Goal: Complete application form: Complete application form

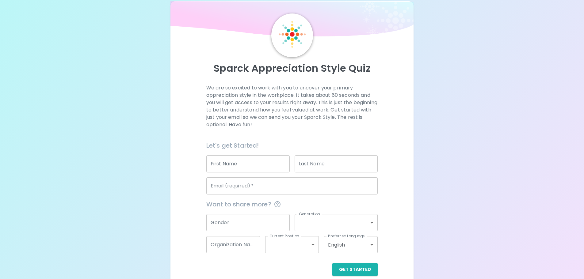
scroll to position [20, 0]
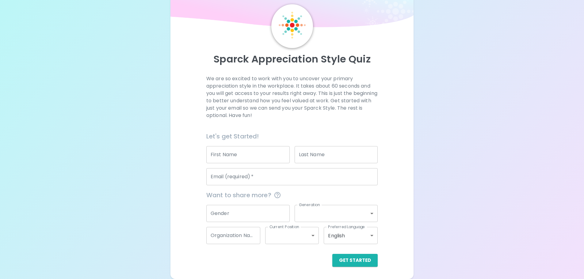
click at [250, 154] on input "First Name" at bounding box center [247, 154] width 83 height 17
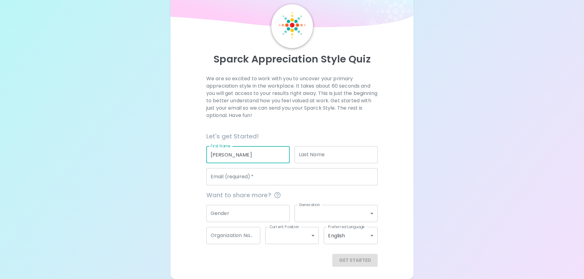
type input "[PERSON_NAME]"
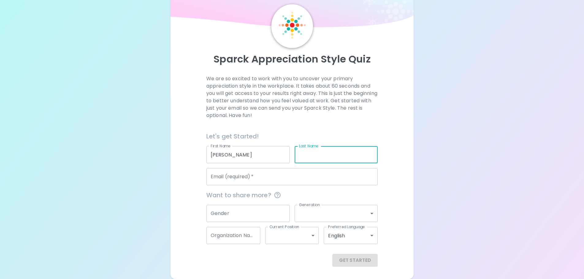
click at [306, 154] on input "Last Name" at bounding box center [335, 154] width 83 height 17
type input "[PERSON_NAME]"
click at [286, 181] on input "Email (required)   *" at bounding box center [291, 176] width 171 height 17
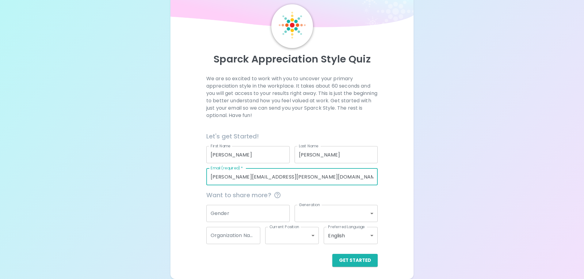
type input "[PERSON_NAME][EMAIL_ADDRESS][PERSON_NAME][DOMAIN_NAME]"
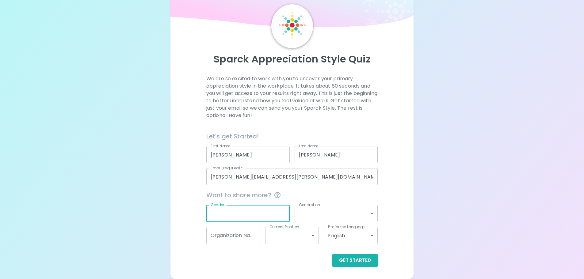
click at [262, 217] on input "Gender" at bounding box center [247, 213] width 83 height 17
type input "[DEMOGRAPHIC_DATA]"
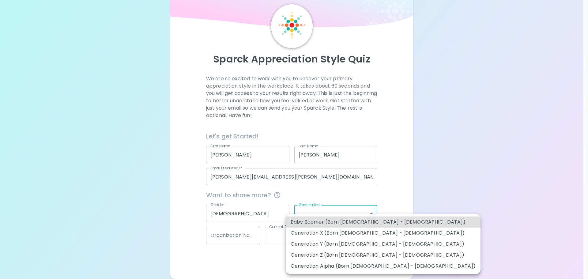
click at [319, 209] on body "Sparck Appreciation Style Quiz We are so excited to work with you to uncover yo…" at bounding box center [294, 134] width 588 height 309
click at [363, 252] on li "Generation Z (Born [DEMOGRAPHIC_DATA] - [DEMOGRAPHIC_DATA])" at bounding box center [383, 255] width 195 height 11
type input "generation_z"
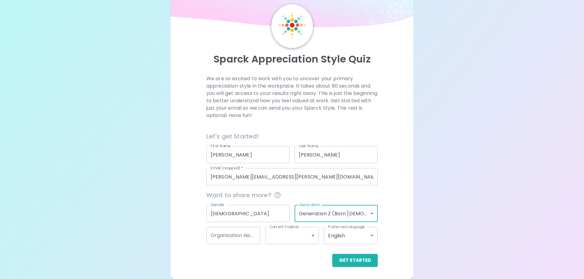
click at [240, 237] on input "Organization Name" at bounding box center [233, 235] width 54 height 17
type input "Prolink"
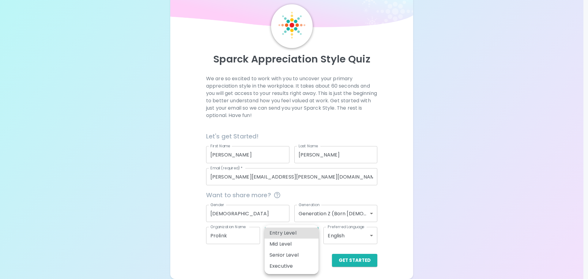
click at [292, 231] on body "Sparck Appreciation Style Quiz We are so excited to work with you to uncover yo…" at bounding box center [294, 134] width 588 height 309
click at [287, 235] on li "Entry Level" at bounding box center [292, 233] width 54 height 11
type input "entry_level"
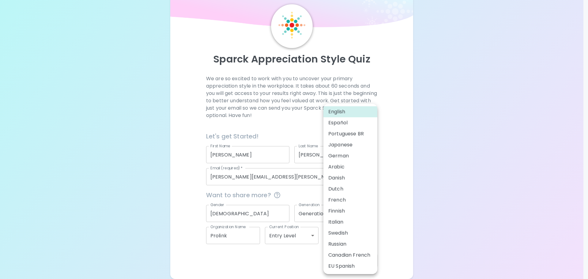
click at [359, 231] on body "Sparck Appreciation Style Quiz We are so excited to work with you to uncover yo…" at bounding box center [294, 134] width 588 height 309
click at [468, 172] on div at bounding box center [294, 139] width 588 height 279
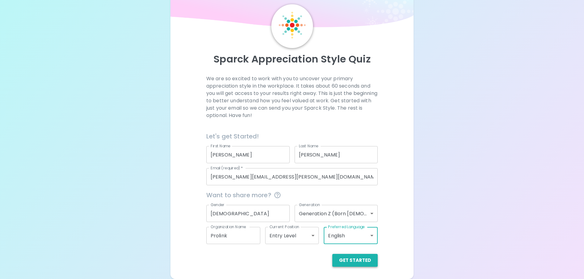
click at [356, 259] on button "Get Started" at bounding box center [354, 260] width 45 height 13
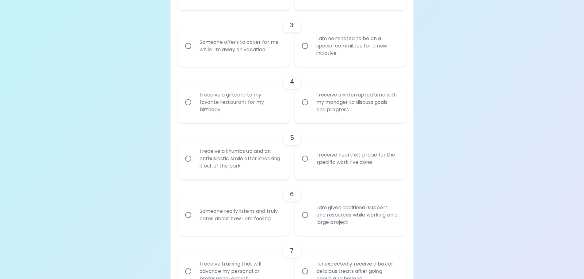
scroll to position [265, 0]
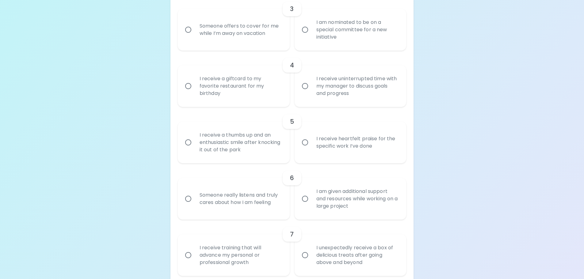
click at [302, 140] on input "I receive heartfelt praise for the specific work I’ve done" at bounding box center [304, 142] width 13 height 13
radio input "true"
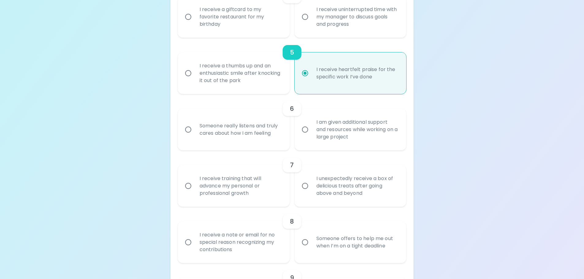
scroll to position [345, 0]
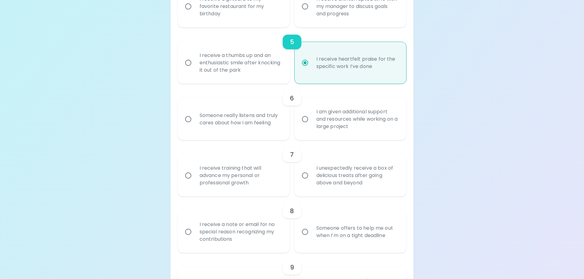
click at [310, 180] on input "I unexpectedly receive a box of delicious treats after going above and beyond" at bounding box center [304, 175] width 13 height 13
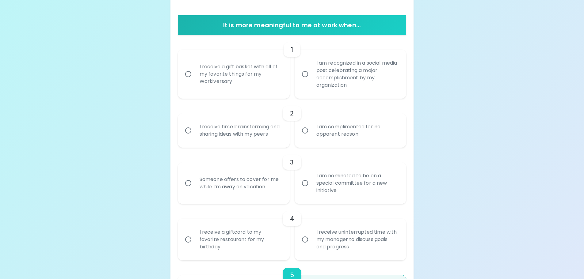
scroll to position [92, 0]
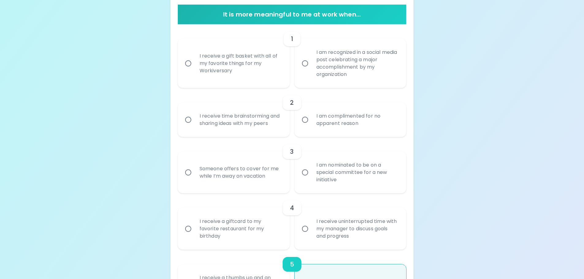
radio input "true"
click at [219, 56] on div "I receive a gift basket with all of my favorite things for my Workiversary" at bounding box center [241, 63] width 92 height 37
click at [195, 57] on input "I receive a gift basket with all of my favorite things for my Workiversary" at bounding box center [188, 63] width 13 height 13
radio input "false"
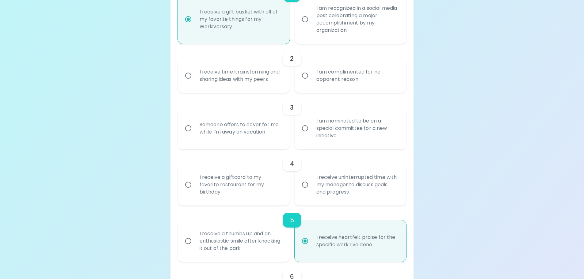
scroll to position [172, 0]
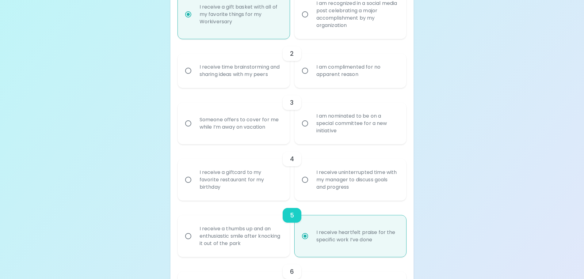
radio input "true"
click at [228, 13] on div "I receive a gift basket with all of my favorite things for my Workiversary" at bounding box center [241, 14] width 92 height 37
click at [195, 13] on input "I receive a gift basket with all of my favorite things for my Workiversary" at bounding box center [188, 14] width 13 height 13
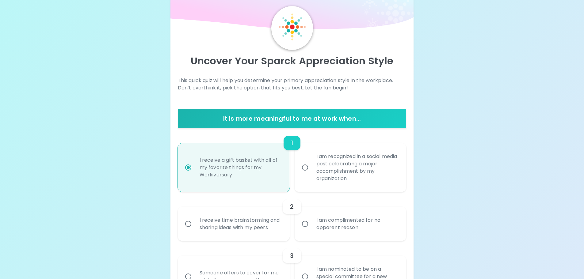
click at [235, 153] on div "I receive a gift basket with all of my favorite things for my Workiversary" at bounding box center [241, 167] width 92 height 37
click at [195, 161] on input "I receive a gift basket with all of my favorite things for my Workiversary" at bounding box center [188, 167] width 13 height 13
click at [287, 141] on div "1" at bounding box center [291, 143] width 17 height 15
click at [291, 141] on h6 "1" at bounding box center [292, 143] width 2 height 10
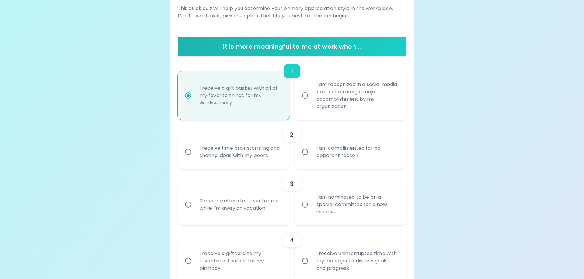
scroll to position [110, 0]
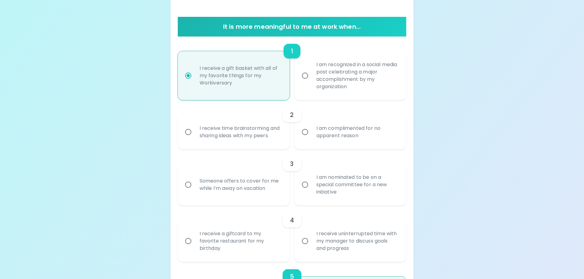
click at [328, 136] on div "I am complimented for no apparent reason" at bounding box center [357, 131] width 92 height 29
click at [311, 136] on input "I am complimented for no apparent reason" at bounding box center [304, 132] width 13 height 13
radio input "false"
radio input "true"
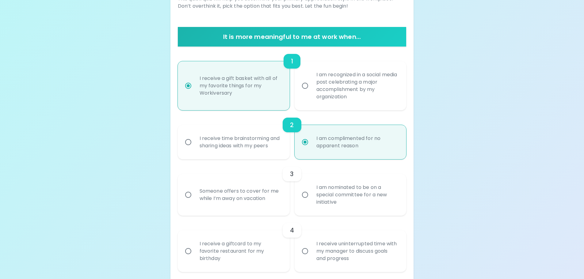
scroll to position [98, 0]
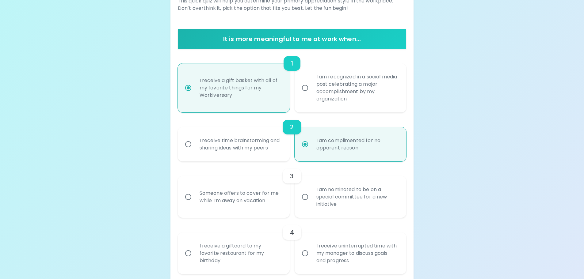
radio input "true"
click at [339, 82] on div "I am recognized in a social media post celebrating a major accomplishment by my…" at bounding box center [357, 88] width 92 height 44
click at [311, 82] on input "I am recognized in a social media post celebrating a major accomplishment by my…" at bounding box center [304, 87] width 13 height 13
radio input "false"
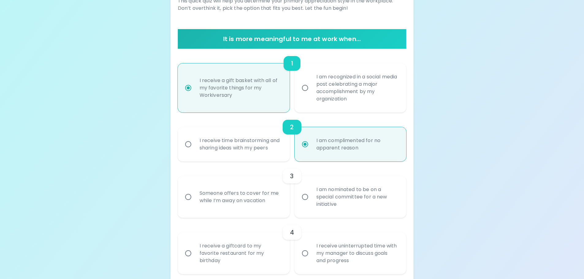
radio input "false"
radio input "true"
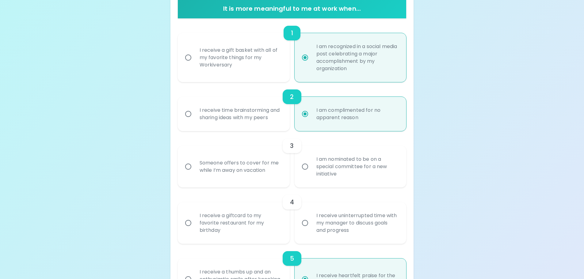
scroll to position [129, 0]
radio input "true"
click at [321, 163] on div "I am nominated to be on a special committee for a new initiative" at bounding box center [357, 166] width 92 height 37
click at [311, 163] on input "I am nominated to be on a special committee for a new initiative" at bounding box center [304, 166] width 13 height 13
radio input "false"
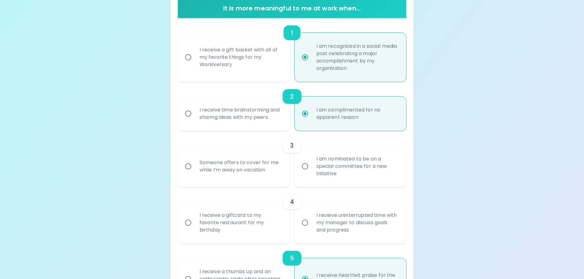
radio input "false"
radio input "true"
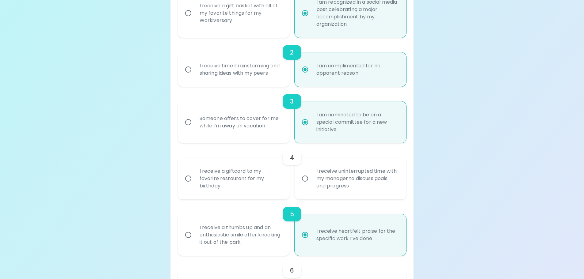
scroll to position [178, 0]
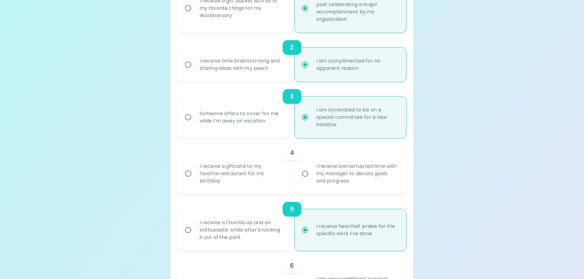
radio input "true"
click at [235, 180] on div "I receive a giftcard to my favorite restaurant for my birthday" at bounding box center [241, 173] width 92 height 37
click at [195, 180] on input "I receive a giftcard to my favorite restaurant for my birthday" at bounding box center [188, 173] width 13 height 13
radio input "false"
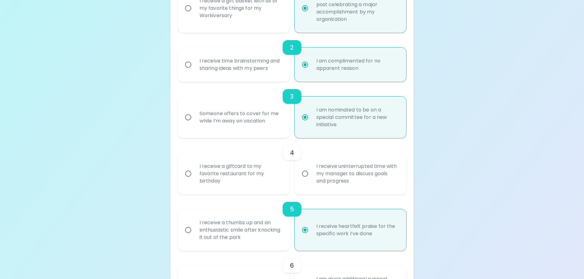
radio input "false"
radio input "true"
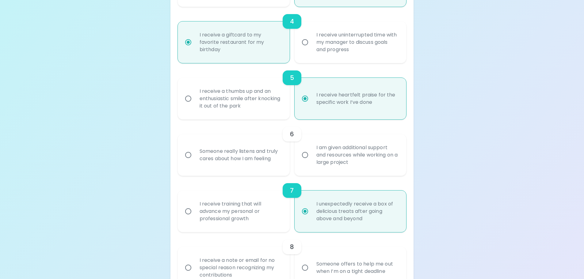
scroll to position [319, 0]
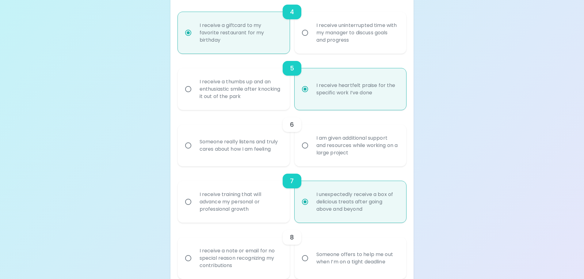
radio input "true"
click at [352, 140] on div "I am given additional support and resources while working on a large project" at bounding box center [357, 145] width 92 height 37
click at [311, 140] on input "I am given additional support and resources while working on a large project" at bounding box center [304, 145] width 13 height 13
radio input "false"
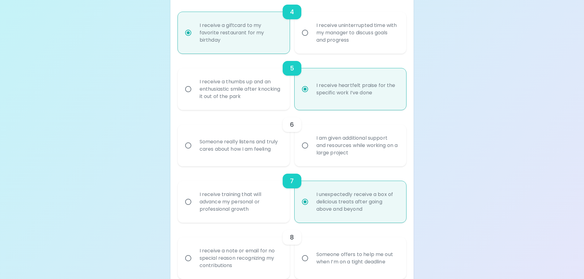
radio input "false"
radio input "true"
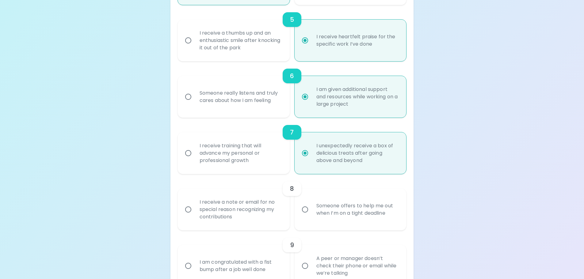
scroll to position [368, 0]
radio input "true"
click at [222, 94] on div "Someone really listens and truly cares about how I am feeling" at bounding box center [241, 96] width 92 height 29
click at [195, 94] on input "Someone really listens and truly cares about how I am feeling" at bounding box center [188, 96] width 13 height 13
radio input "false"
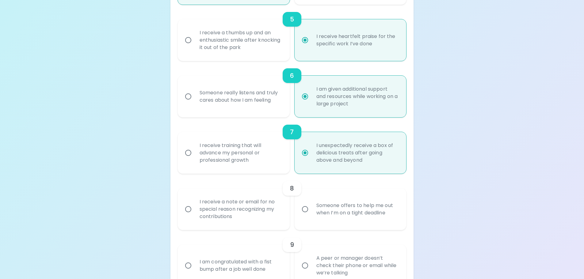
radio input "false"
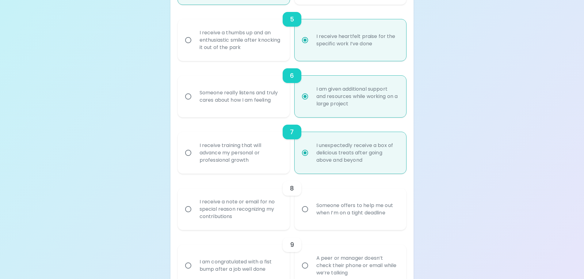
radio input "false"
radio input "true"
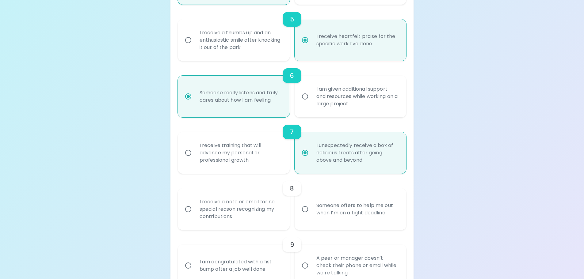
radio input "true"
click at [316, 89] on div "I am given additional support and resources while working on a large project" at bounding box center [357, 96] width 92 height 37
click at [311, 90] on input "I am given additional support and resources while working on a large project" at bounding box center [304, 96] width 13 height 13
radio input "false"
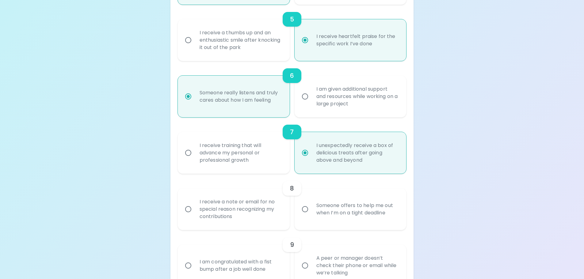
radio input "false"
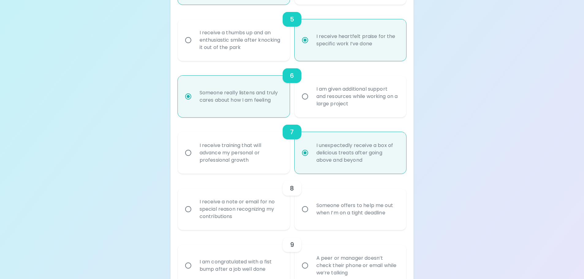
radio input "true"
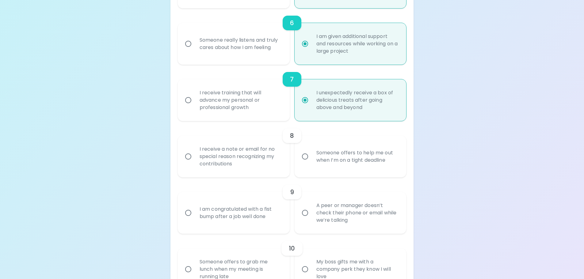
scroll to position [429, 0]
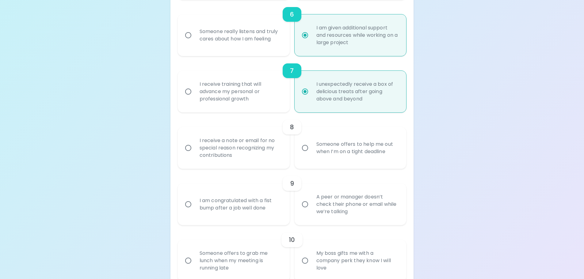
radio input "true"
click at [225, 140] on div "I receive a note or email for no special reason recognizing my contributions" at bounding box center [241, 148] width 92 height 37
click at [195, 142] on input "I receive a note or email for no special reason recognizing my contributions" at bounding box center [188, 148] width 13 height 13
radio input "false"
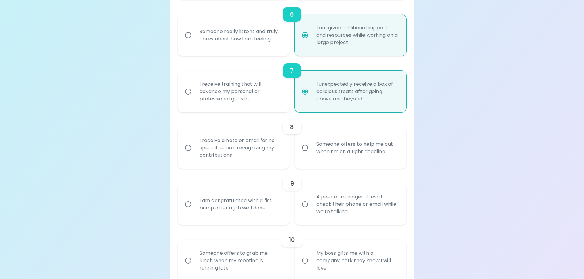
radio input "false"
radio input "true"
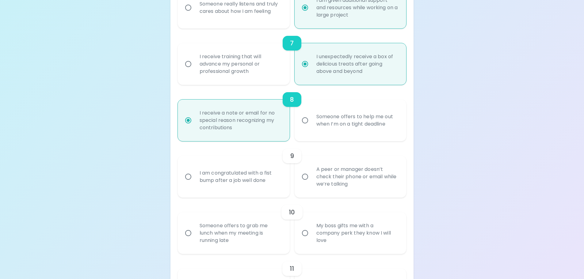
scroll to position [447, 0]
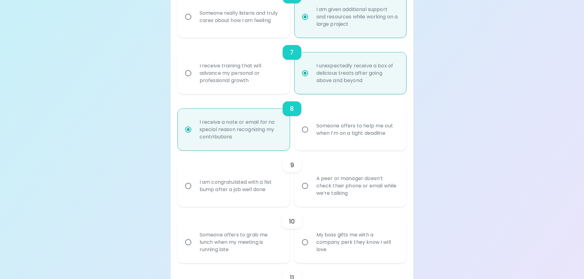
radio input "true"
click at [341, 191] on div "A peer or manager doesn’t check their phone or email while we’re talking" at bounding box center [357, 186] width 92 height 37
click at [311, 191] on input "A peer or manager doesn’t check their phone or email while we’re talking" at bounding box center [304, 186] width 13 height 13
radio input "false"
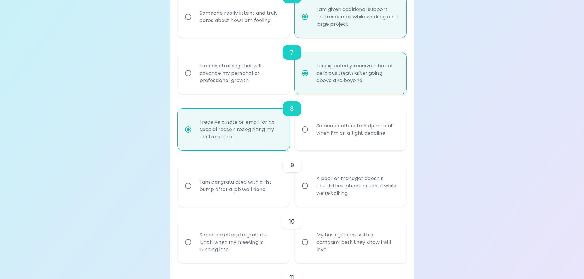
radio input "false"
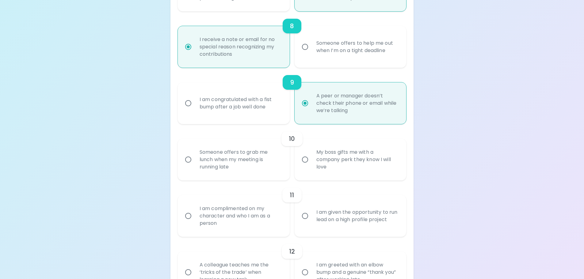
scroll to position [558, 0]
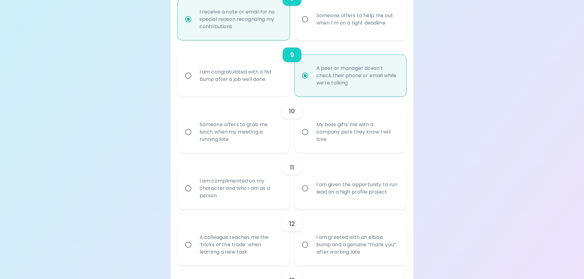
radio input "true"
click at [335, 133] on div "My boss gifts me with a company perk they know I will love" at bounding box center [357, 132] width 92 height 37
click at [311, 133] on input "My boss gifts me with a company perk they know I will love" at bounding box center [304, 132] width 13 height 13
radio input "false"
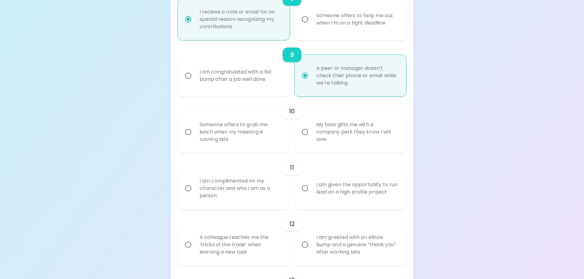
radio input "false"
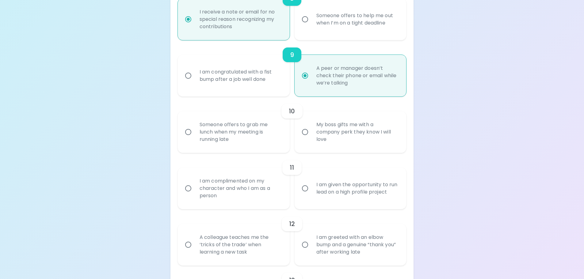
radio input "false"
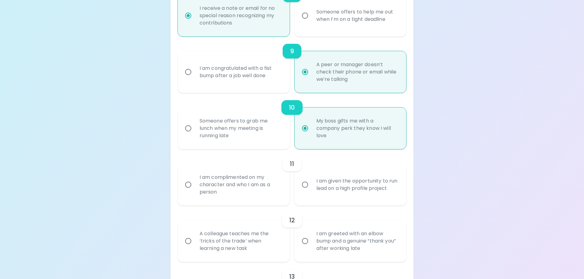
scroll to position [582, 0]
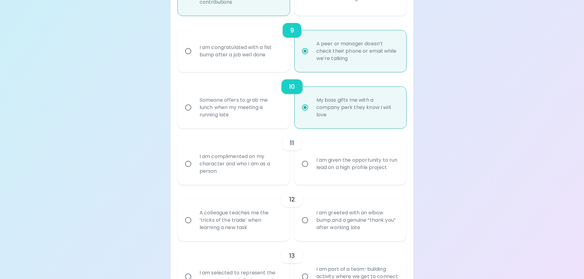
radio input "true"
click at [327, 160] on div "I am given the opportunity to run lead on a high profile project" at bounding box center [357, 163] width 92 height 29
click at [311, 160] on input "I am given the opportunity to run lead on a high profile project" at bounding box center [304, 163] width 13 height 13
radio input "false"
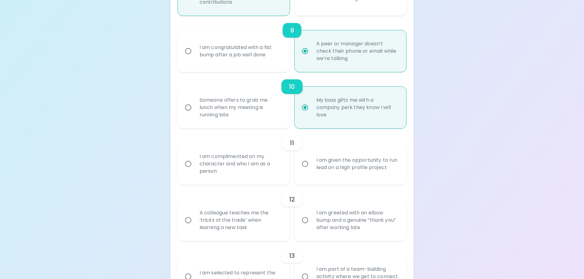
radio input "false"
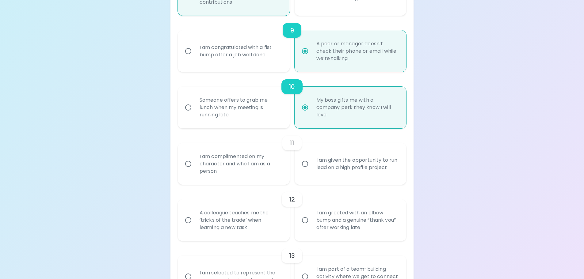
radio input "false"
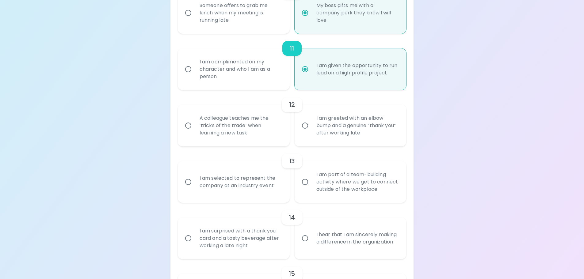
scroll to position [662, 0]
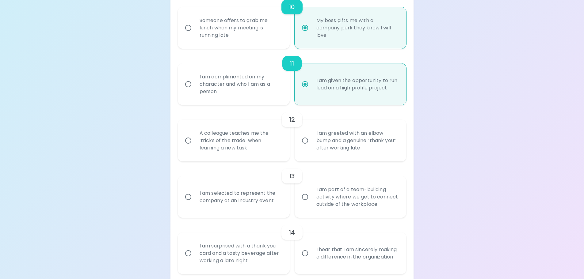
radio input "true"
click at [350, 132] on div "I am greeted with an elbow bump and a genuine “thank you” after working late" at bounding box center [357, 140] width 92 height 37
click at [311, 134] on input "I am greeted with an elbow bump and a genuine “thank you” after working late" at bounding box center [304, 140] width 13 height 13
radio input "false"
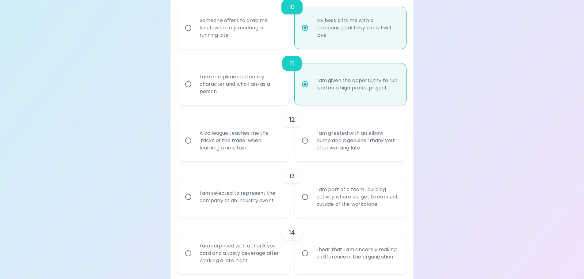
radio input "false"
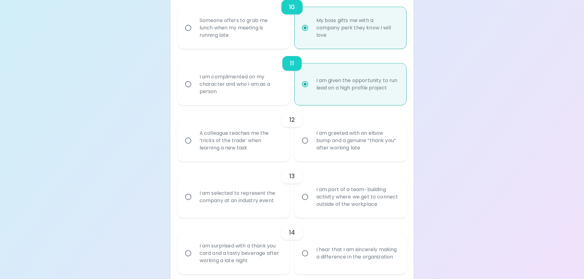
radio input "false"
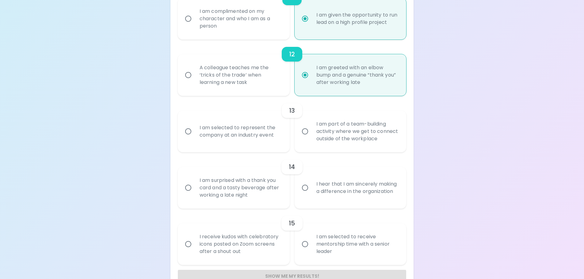
scroll to position [741, 0]
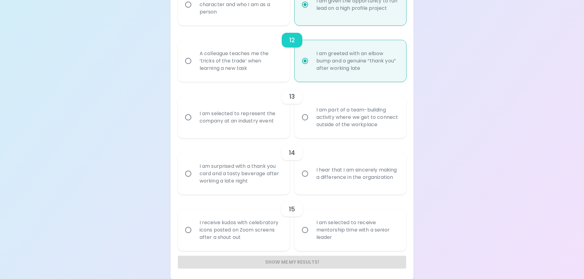
radio input "true"
click at [230, 116] on div "I am selected to represent the company at an industry event" at bounding box center [241, 117] width 92 height 29
click at [195, 116] on input "I am selected to represent the company at an industry event" at bounding box center [188, 117] width 13 height 13
radio input "false"
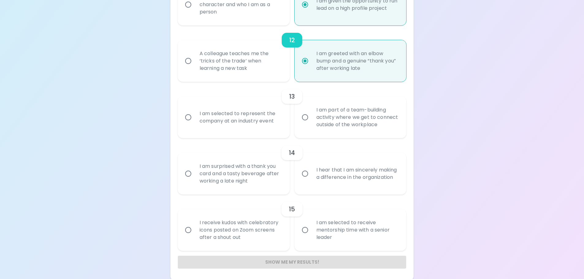
radio input "false"
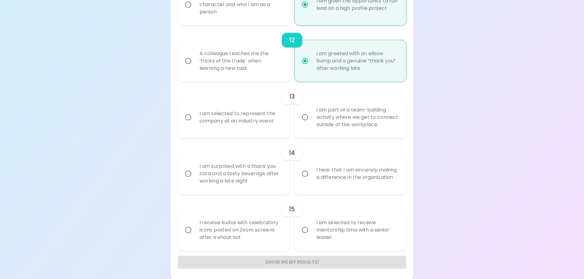
radio input "false"
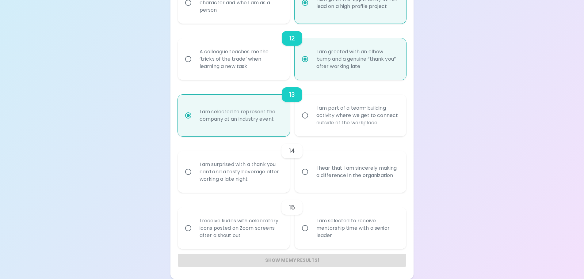
radio input "true"
click at [353, 166] on div "I hear that I am sincerely making a difference in the organization" at bounding box center [357, 171] width 92 height 29
click at [311, 166] on input "I hear that I am sincerely making a difference in the organization" at bounding box center [304, 171] width 13 height 13
radio input "false"
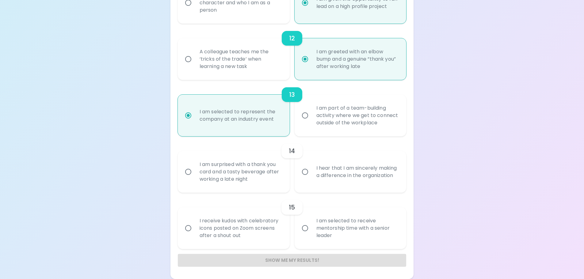
radio input "false"
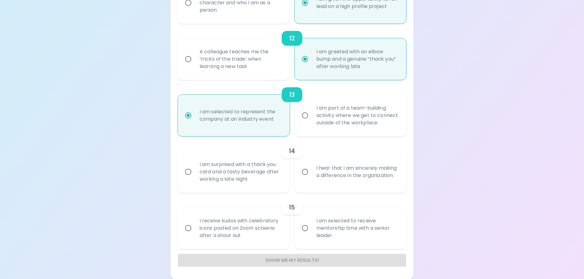
radio input "false"
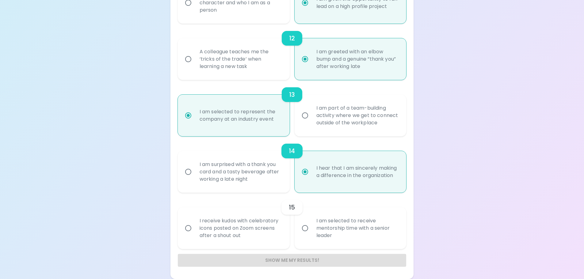
radio input "true"
click at [337, 227] on div "I am selected to receive mentorship time with a senior leader" at bounding box center [357, 228] width 92 height 37
click at [311, 227] on input "I am selected to receive mentorship time with a senior leader" at bounding box center [304, 228] width 13 height 13
radio input "false"
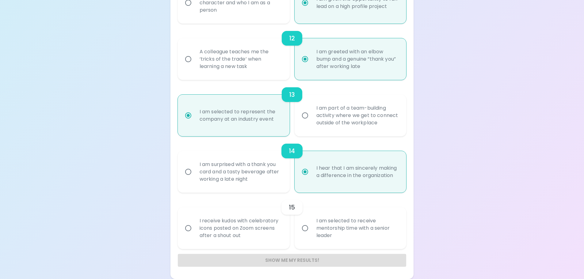
radio input "false"
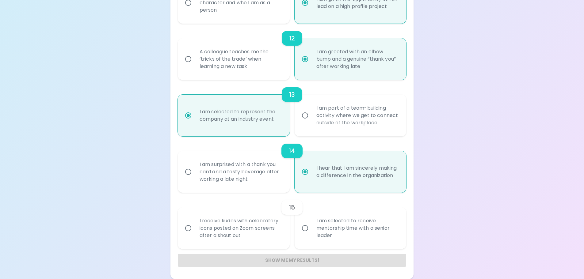
radio input "false"
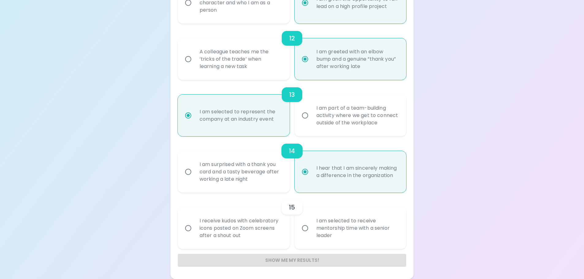
radio input "false"
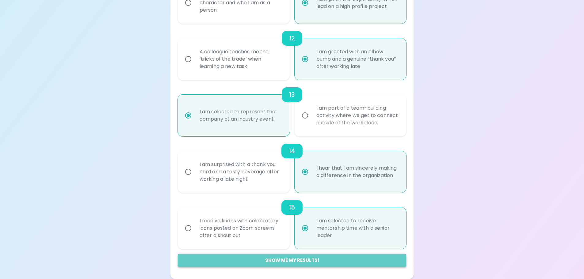
radio input "true"
click at [271, 261] on button "Show me my results!" at bounding box center [292, 260] width 229 height 13
radio input "false"
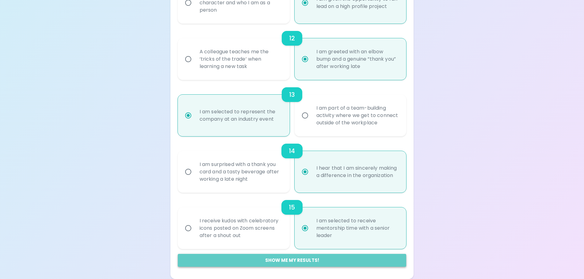
radio input "false"
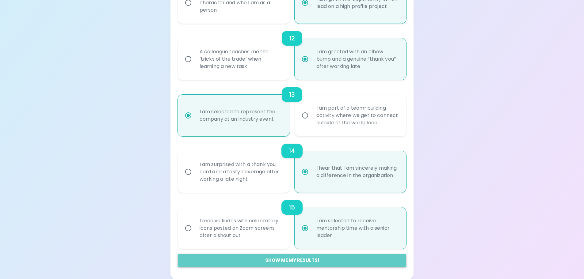
radio input "false"
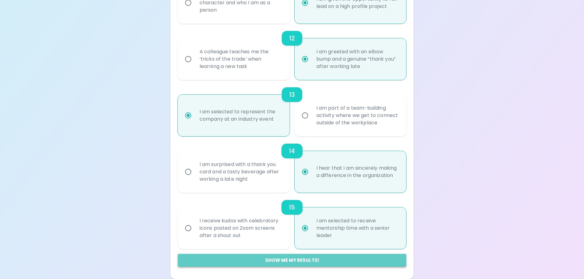
radio input "false"
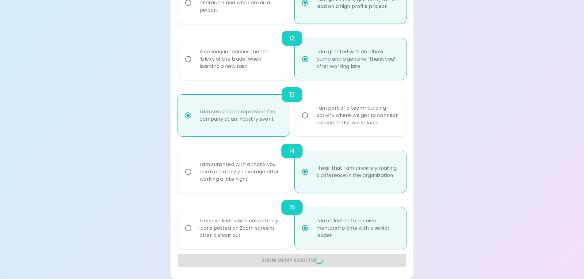
radio input "false"
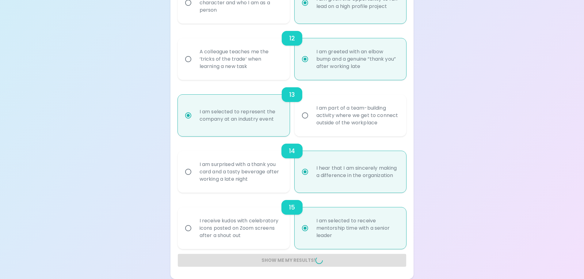
radio input "false"
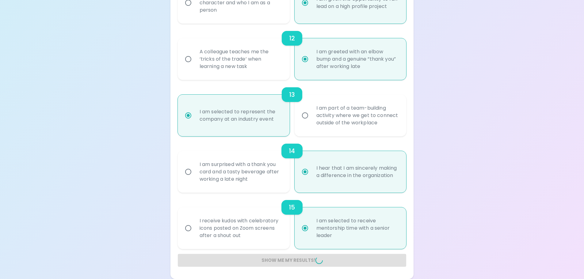
radio input "false"
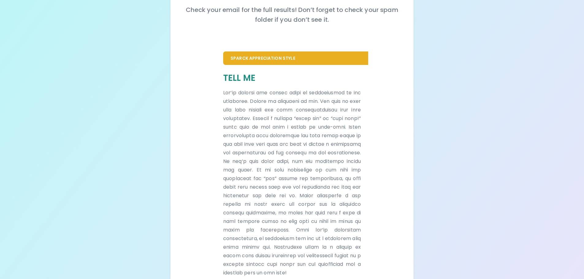
scroll to position [0, 0]
